Goal: Find contact information: Find contact information

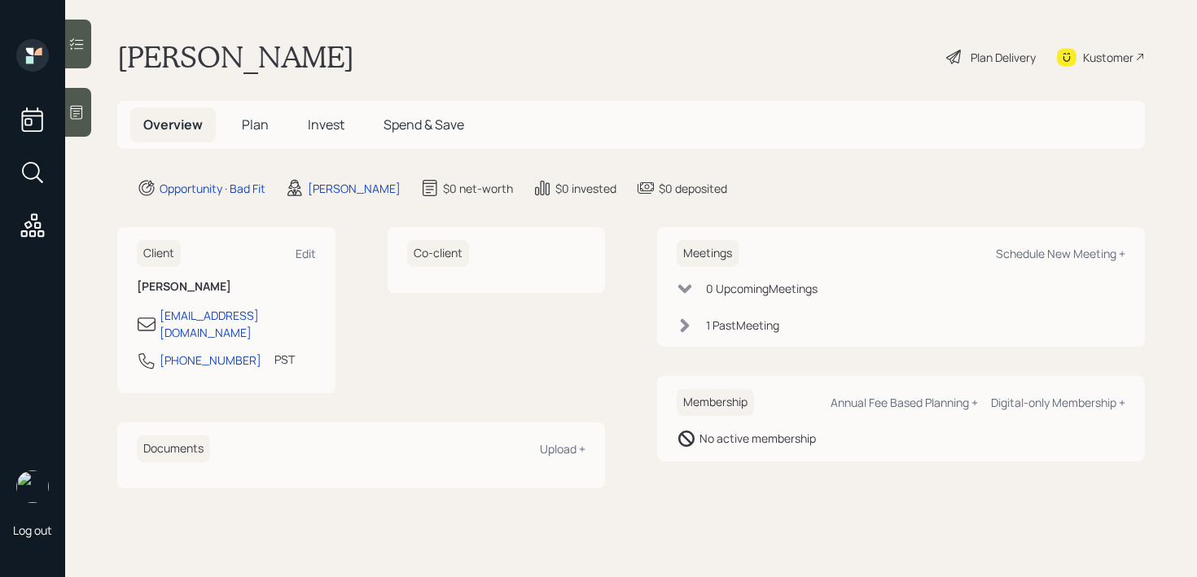
click at [81, 114] on icon at bounding box center [76, 112] width 16 height 16
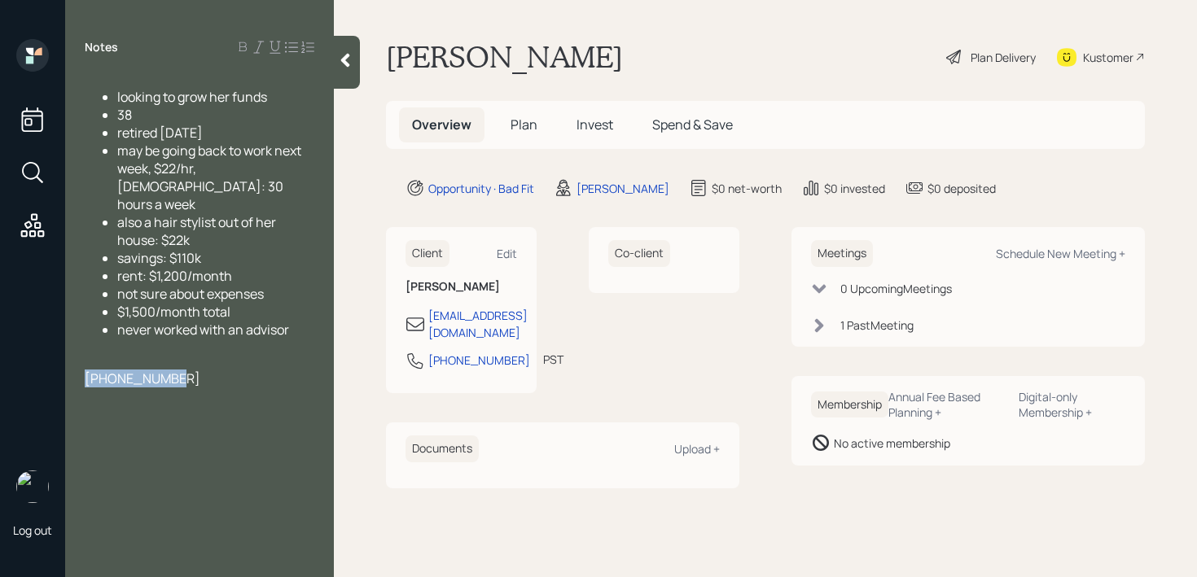
drag, startPoint x: 175, startPoint y: 360, endPoint x: 0, endPoint y: 360, distance: 175.1
click at [0, 360] on div "Log out Notes looking to grow her funds 38 retired [DATE] may be going back to …" at bounding box center [598, 288] width 1197 height 577
copy span "[PHONE_NUMBER]"
click at [203, 370] on div "[PHONE_NUMBER]" at bounding box center [200, 379] width 230 height 18
drag, startPoint x: 129, startPoint y: 381, endPoint x: 4, endPoint y: 358, distance: 126.8
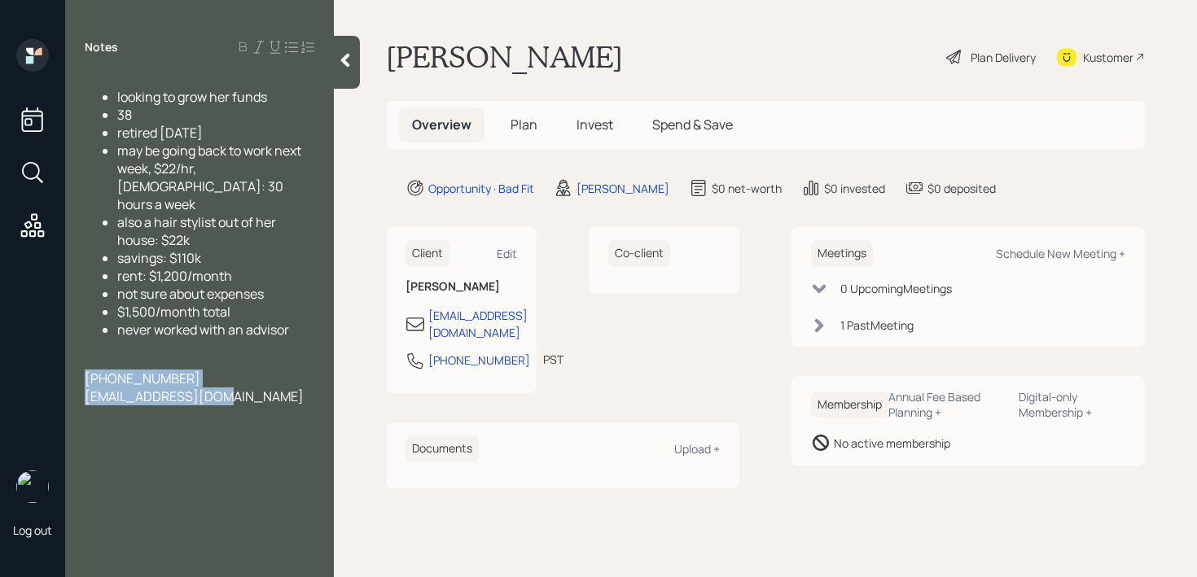
click at [4, 358] on div "Log out Notes looking to grow her funds 38 retired [DATE] may be going back to …" at bounding box center [598, 288] width 1197 height 577
copy div "[PHONE_NUMBER] [EMAIL_ADDRESS][DOMAIN_NAME]"
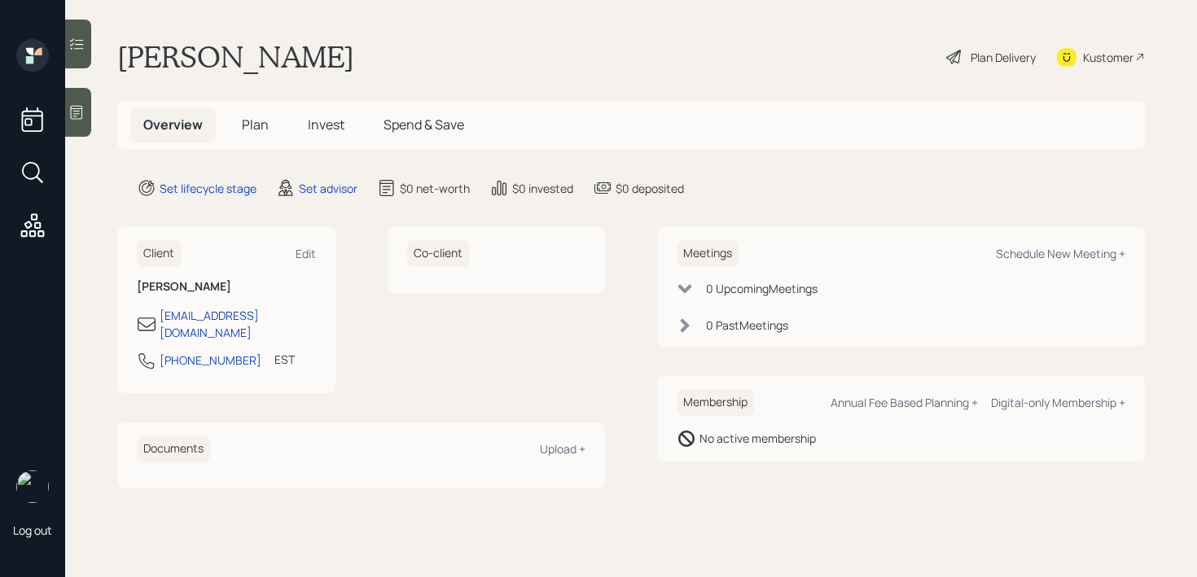
click at [1116, 57] on div "Kustomer" at bounding box center [1108, 57] width 50 height 17
